Goal: Task Accomplishment & Management: Use online tool/utility

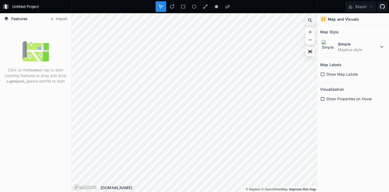
click at [309, 21] on icon at bounding box center [310, 21] width 4 height 4
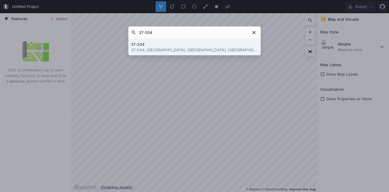
type input "37-204"
click at [196, 46] on h4 "37-204" at bounding box center [194, 45] width 127 height 6
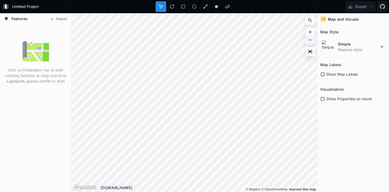
click at [308, 40] on icon at bounding box center [310, 39] width 5 height 5
click at [309, 40] on icon at bounding box center [310, 39] width 5 height 5
click at [309, 31] on icon at bounding box center [310, 31] width 5 height 5
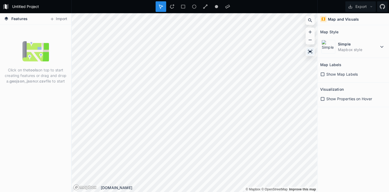
click at [308, 51] on icon at bounding box center [310, 51] width 5 height 5
click at [350, 49] on dd "Mapbox style" at bounding box center [358, 50] width 41 height 6
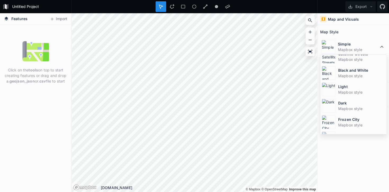
scroll to position [35, 0]
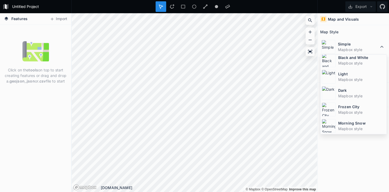
click at [353, 157] on div "Map and Visuals Map Style Simple Mapbox style Simple Mapbox style Satellite-Str…" at bounding box center [353, 102] width 71 height 179
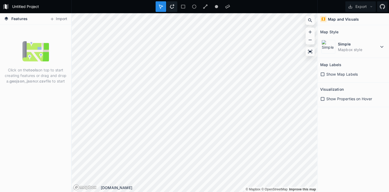
click at [175, 6] on div at bounding box center [172, 6] width 11 height 11
click at [309, 21] on icon at bounding box center [310, 20] width 5 height 5
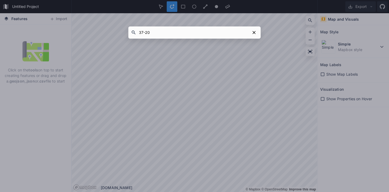
type input "37-204"
click button "submit" at bounding box center [0, 0] width 0 height 0
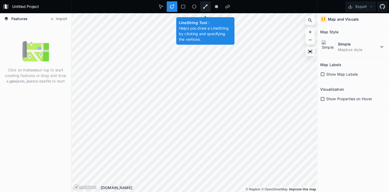
click at [203, 6] on icon at bounding box center [205, 6] width 5 height 5
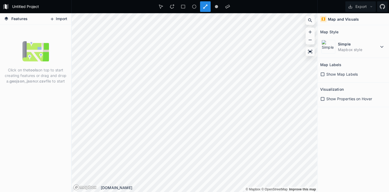
click at [62, 19] on button "Import" at bounding box center [58, 19] width 23 height 8
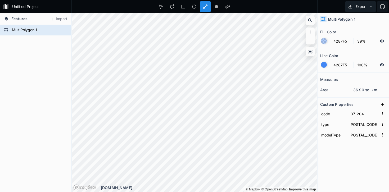
click at [367, 4] on button "Export" at bounding box center [360, 6] width 30 height 11
click at [363, 40] on div "Export as .kml" at bounding box center [359, 41] width 53 height 11
